Goal: Transaction & Acquisition: Purchase product/service

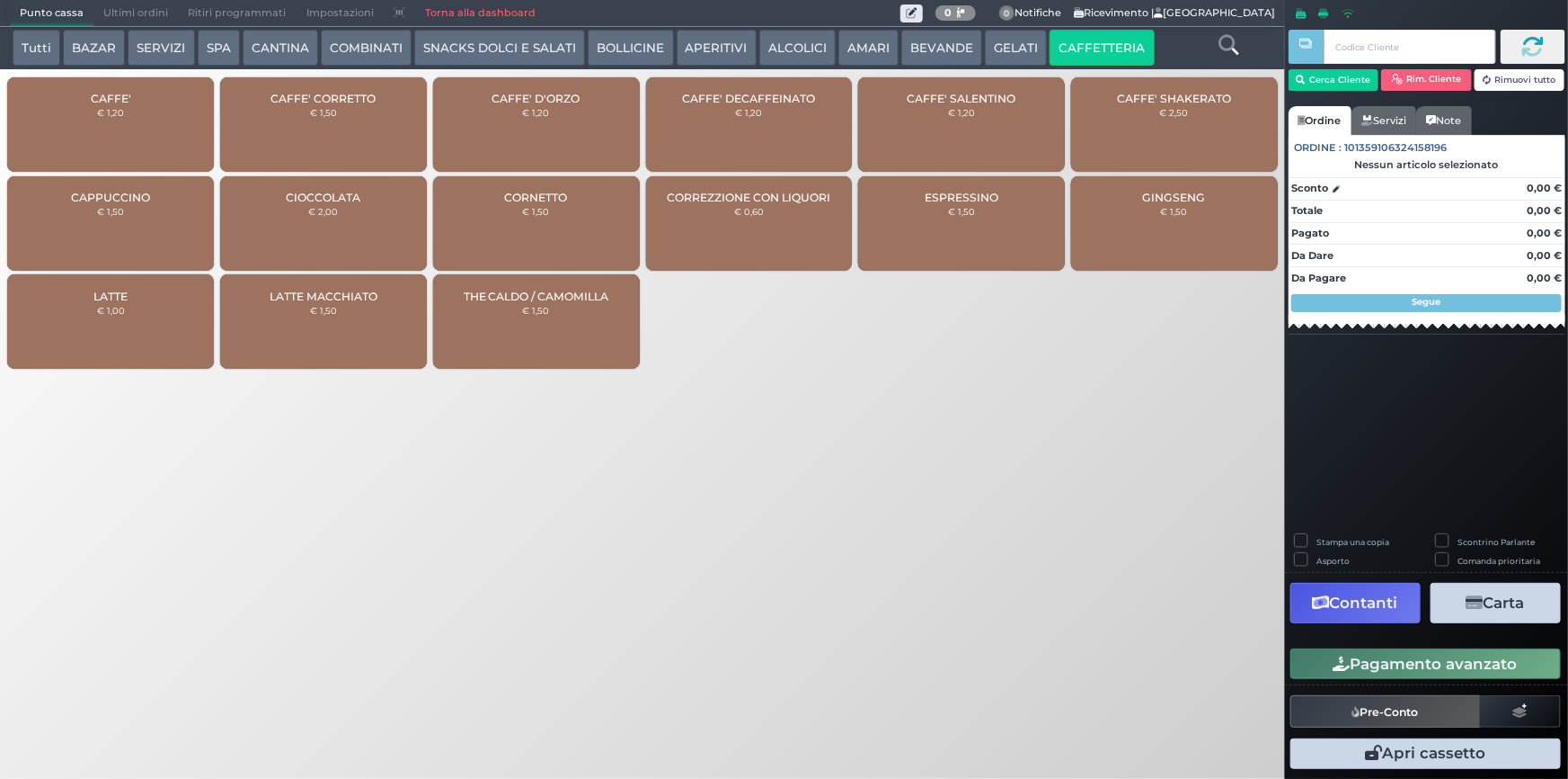
click at [63, 110] on div "CAFFE' € 1,20" at bounding box center [110, 124] width 207 height 94
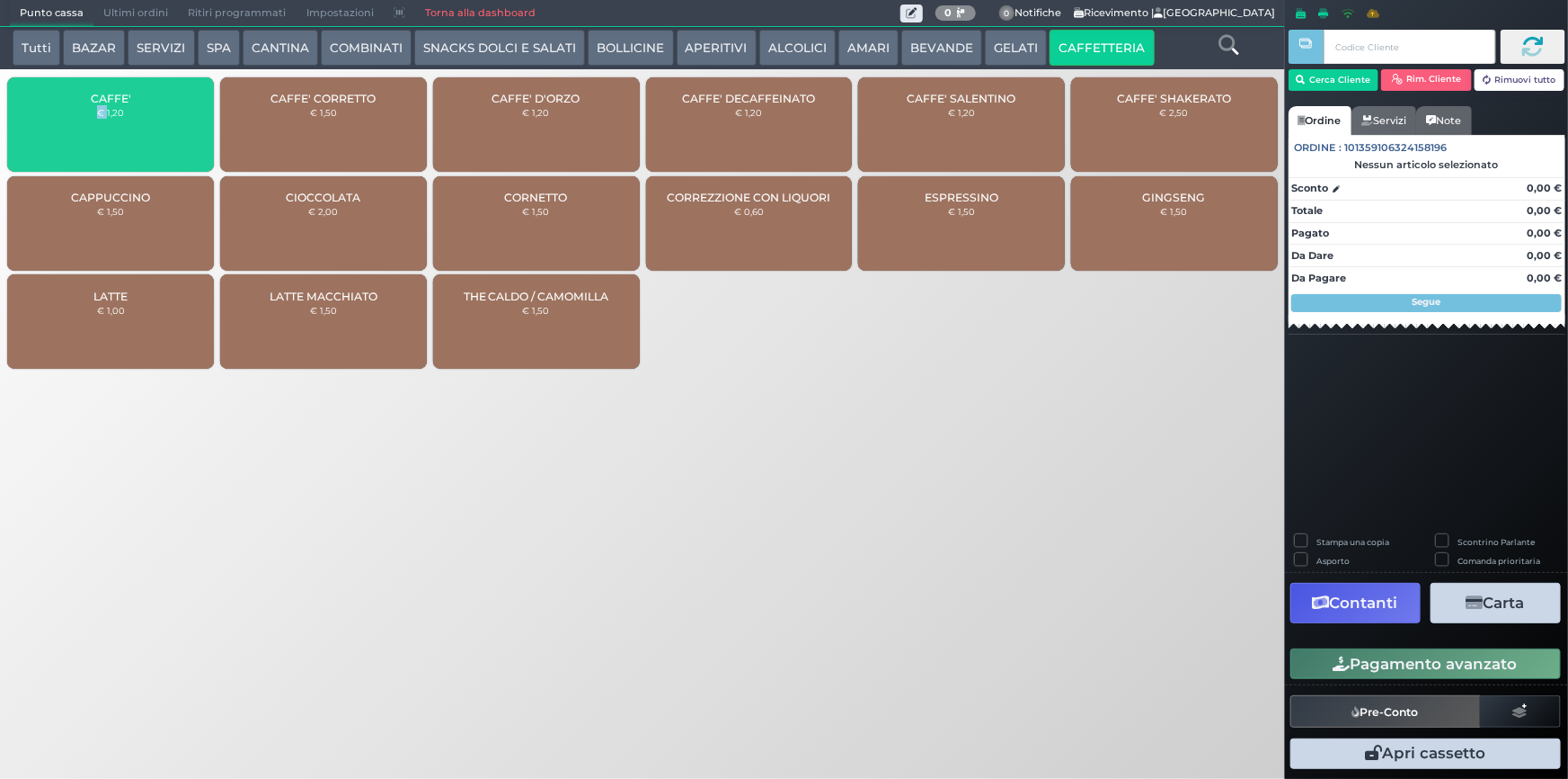
click at [63, 110] on div "CAFFE' € 1,20" at bounding box center [110, 124] width 207 height 94
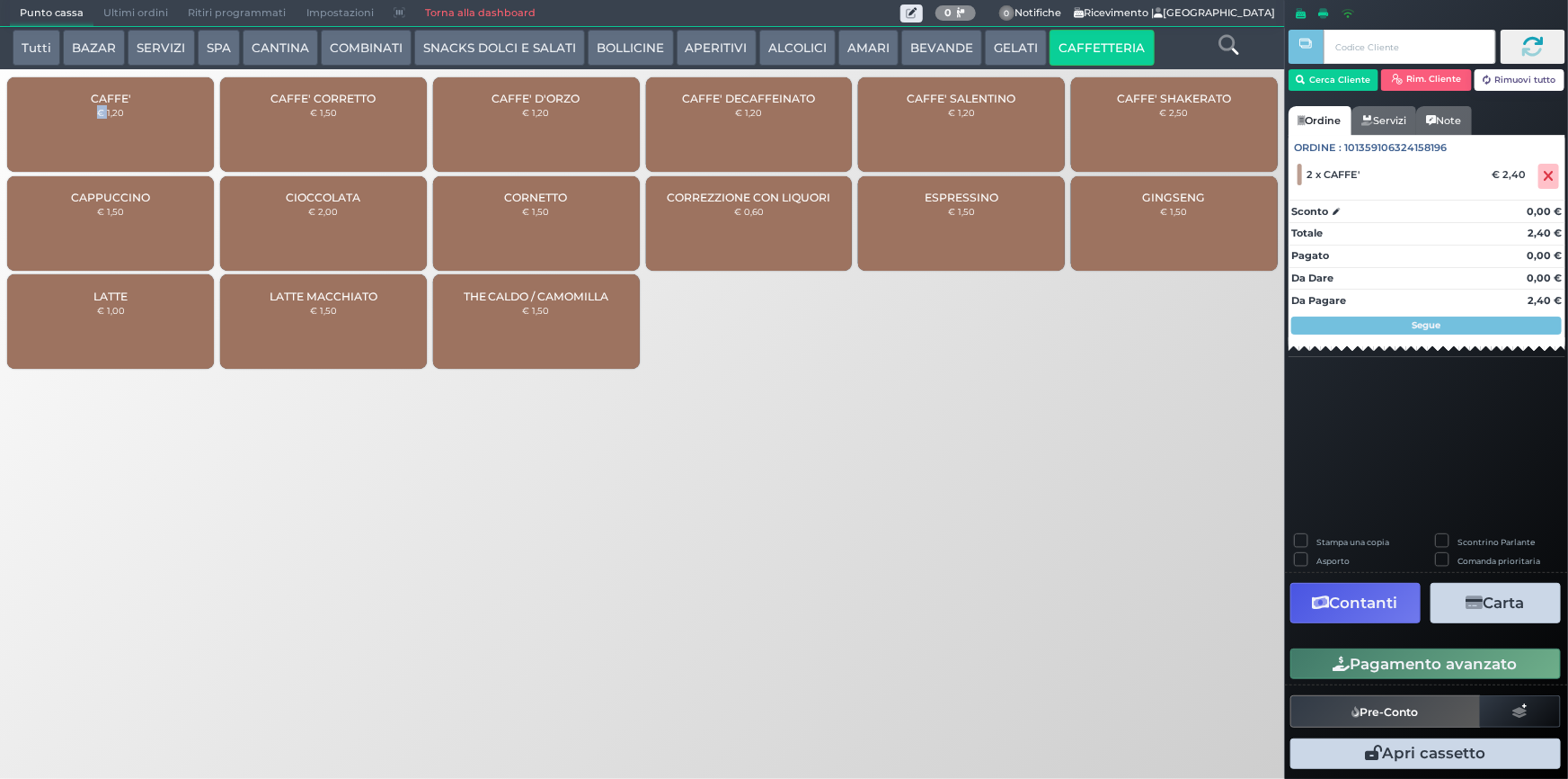
click at [1518, 666] on button "Pagamento avanzato" at bounding box center [1425, 662] width 271 height 30
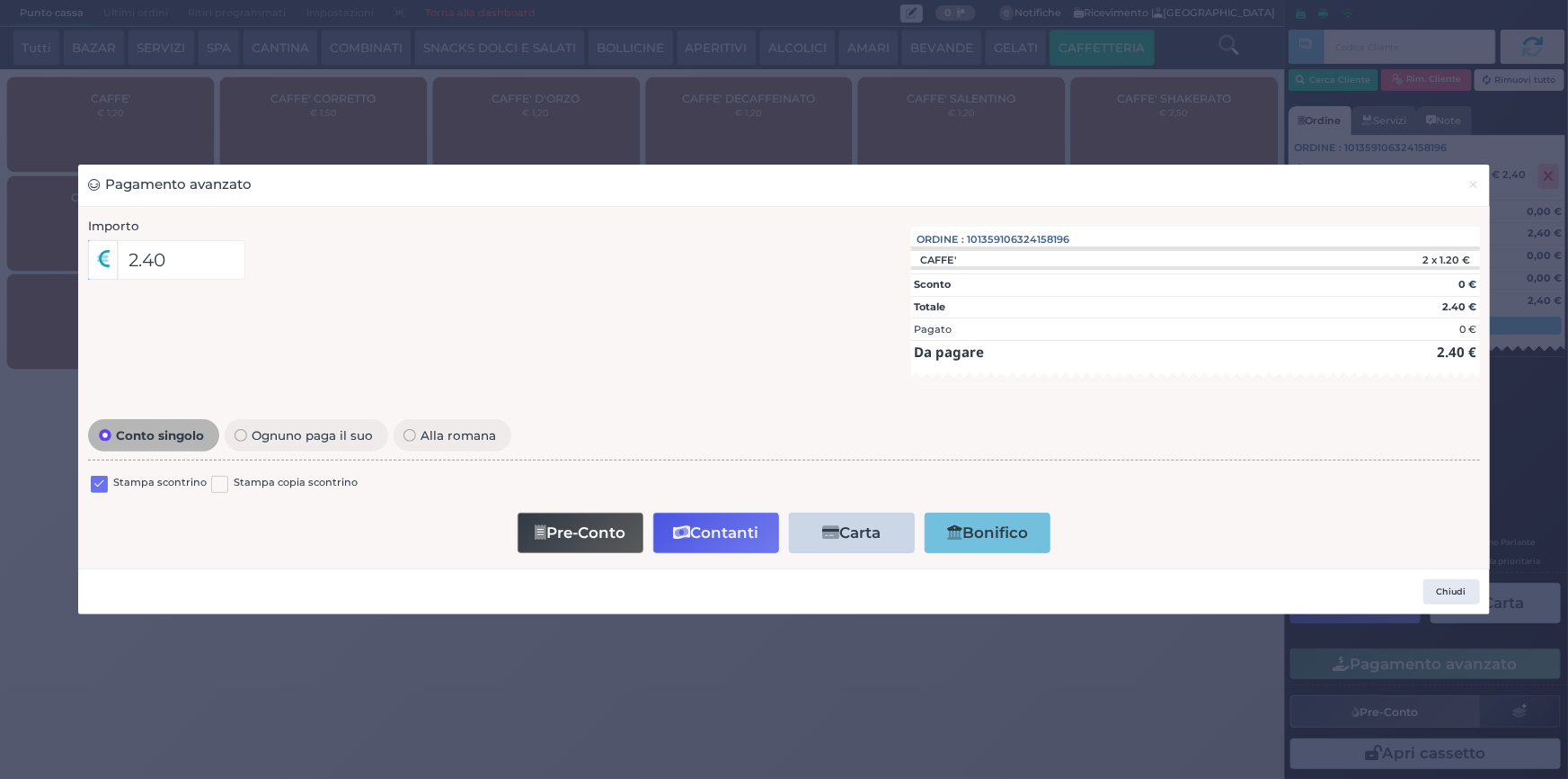
click at [106, 488] on label at bounding box center [99, 485] width 17 height 17
click at [0, 0] on input "checkbox" at bounding box center [0, 0] width 0 height 0
click at [1465, 593] on button "Chiudi" at bounding box center [1451, 592] width 56 height 25
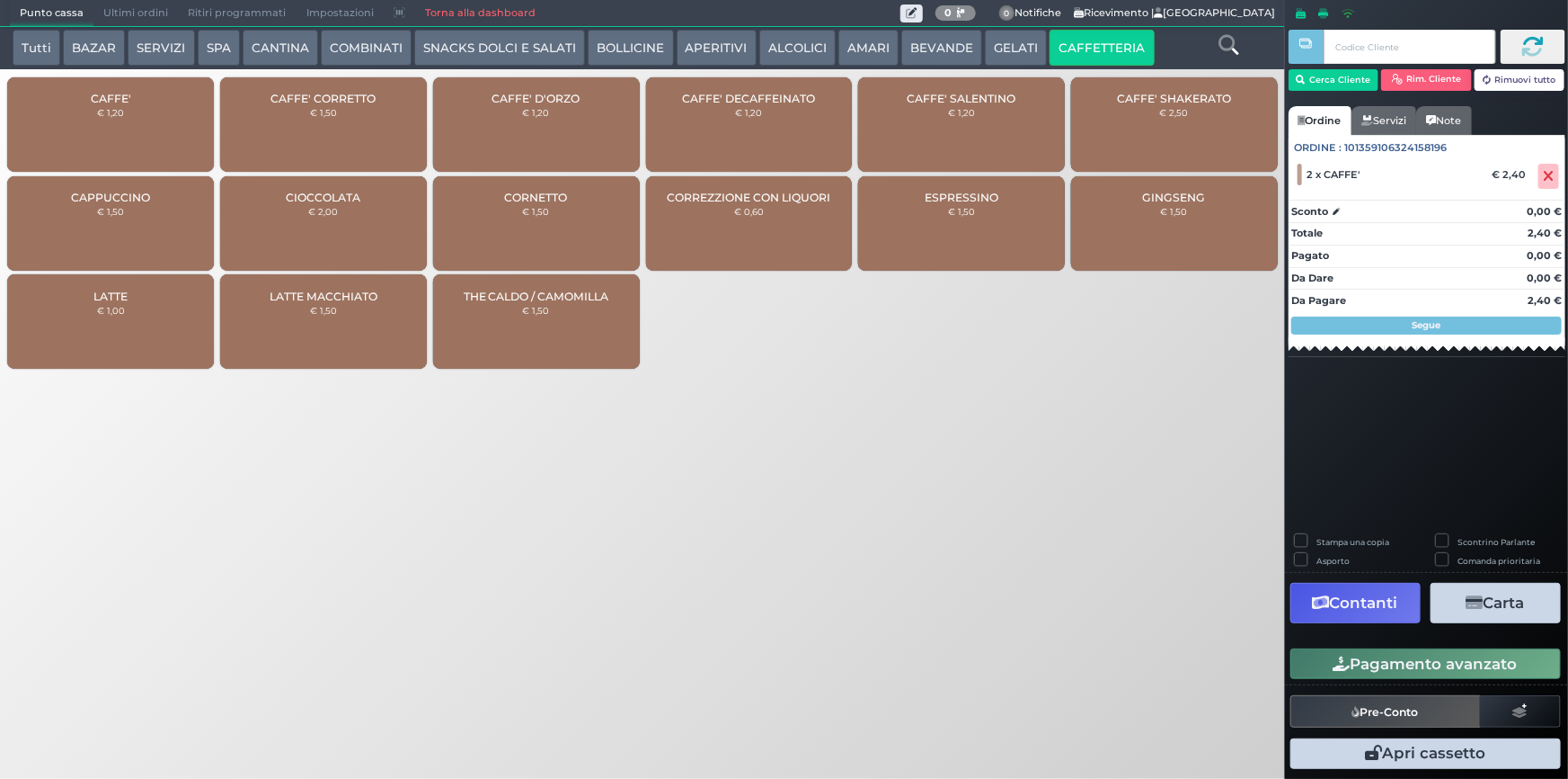
drag, startPoint x: 1545, startPoint y: 170, endPoint x: 1567, endPoint y: 155, distance: 26.6
click at [1546, 176] on icon at bounding box center [1549, 176] width 11 height 1
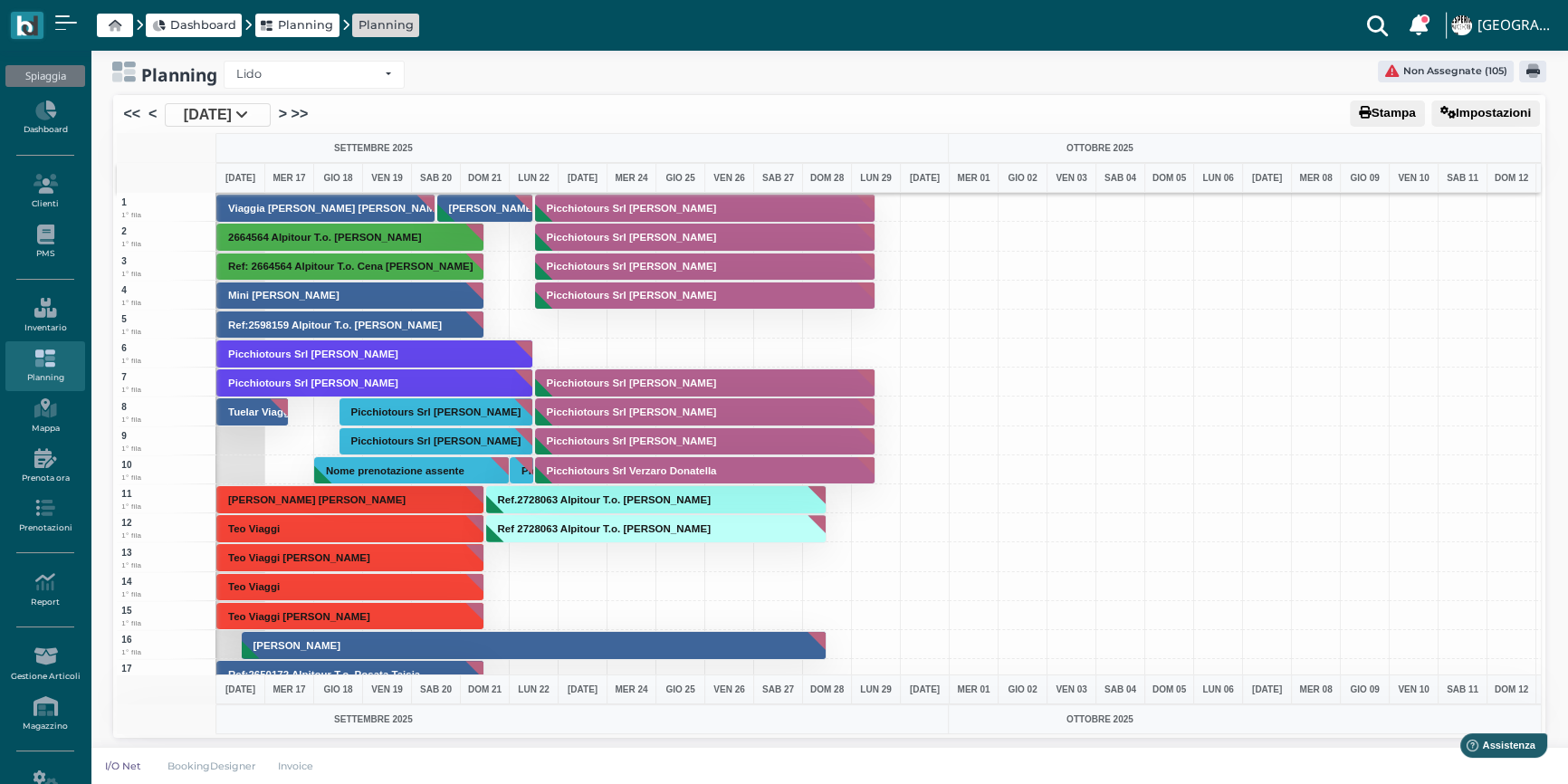
scroll to position [12, 0]
